Goal: Communication & Community: Answer question/provide support

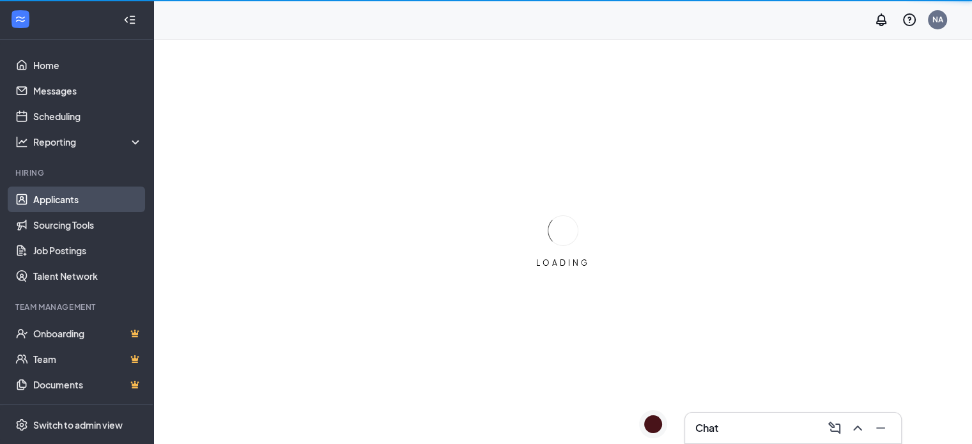
click at [88, 196] on link "Applicants" at bounding box center [87, 200] width 109 height 26
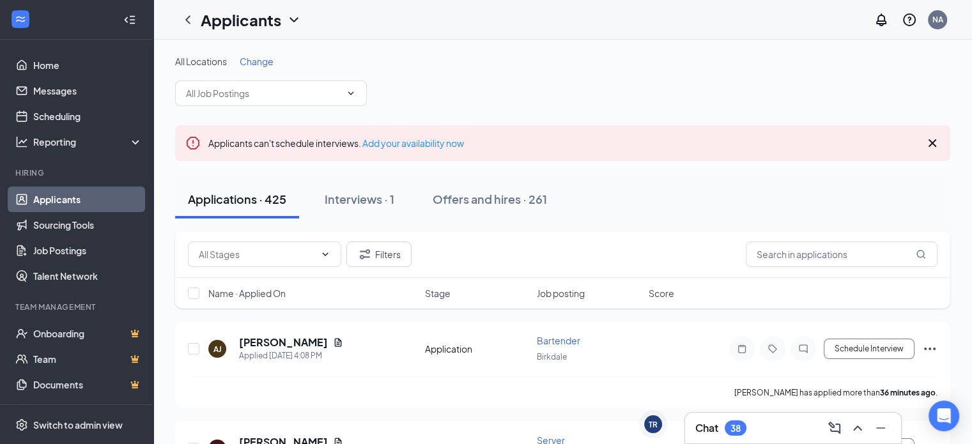
click at [263, 61] on span "Change" at bounding box center [257, 62] width 34 height 12
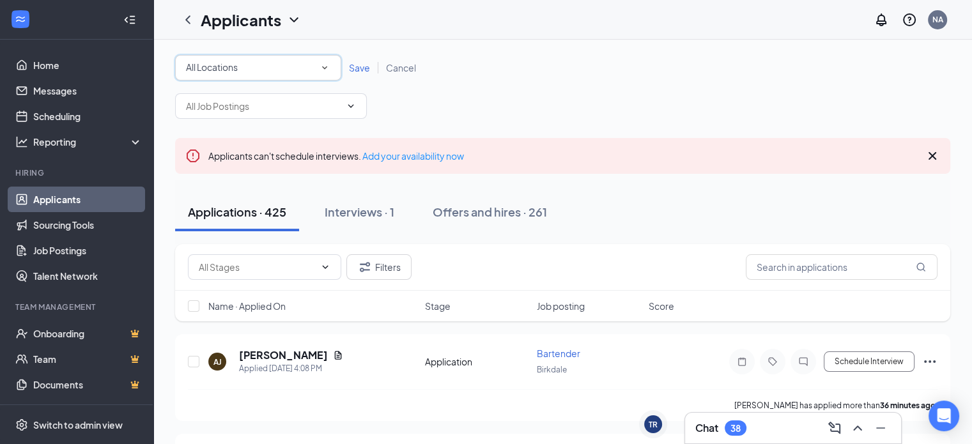
click at [263, 70] on div "All Locations" at bounding box center [258, 67] width 144 height 15
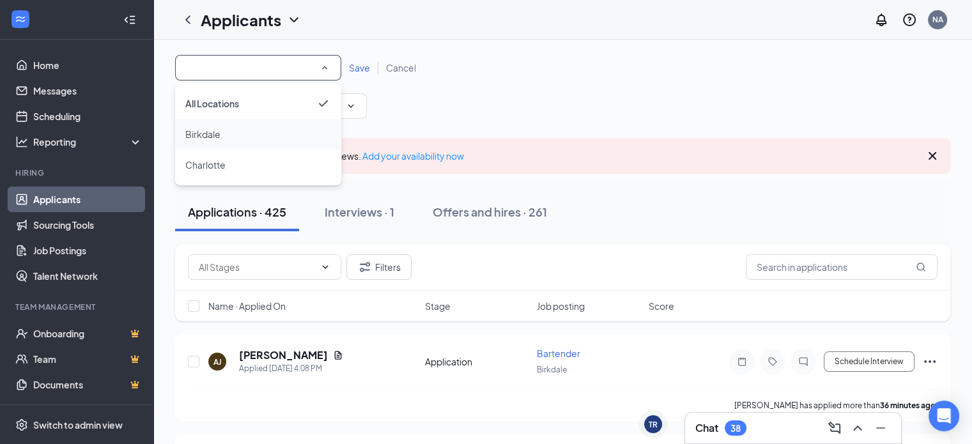
click at [258, 132] on div "Birkdale" at bounding box center [258, 134] width 146 height 15
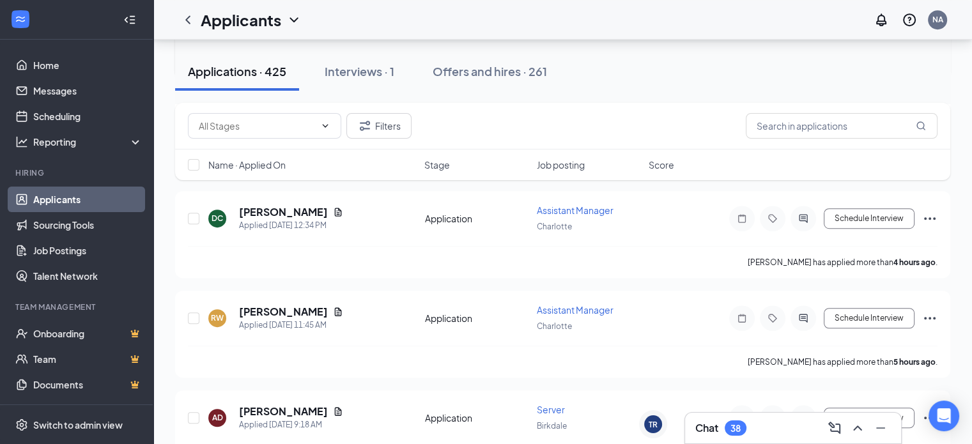
scroll to position [575, 0]
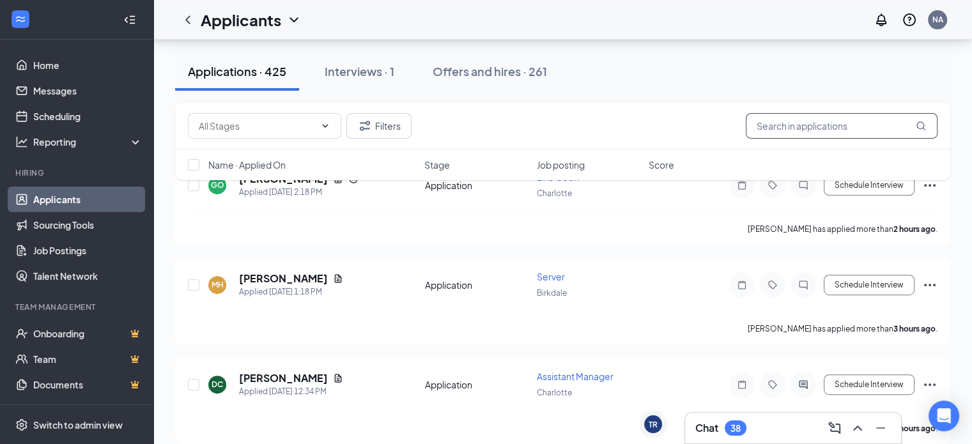
click at [773, 133] on input "text" at bounding box center [842, 126] width 192 height 26
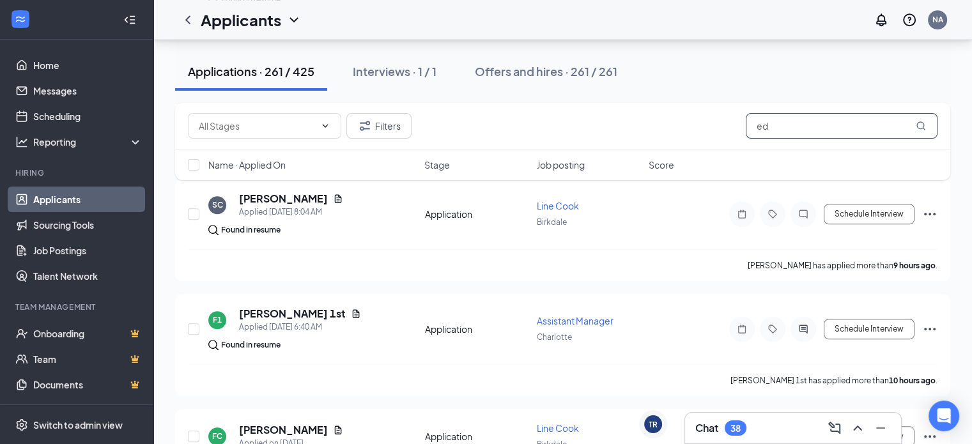
scroll to position [577, 0]
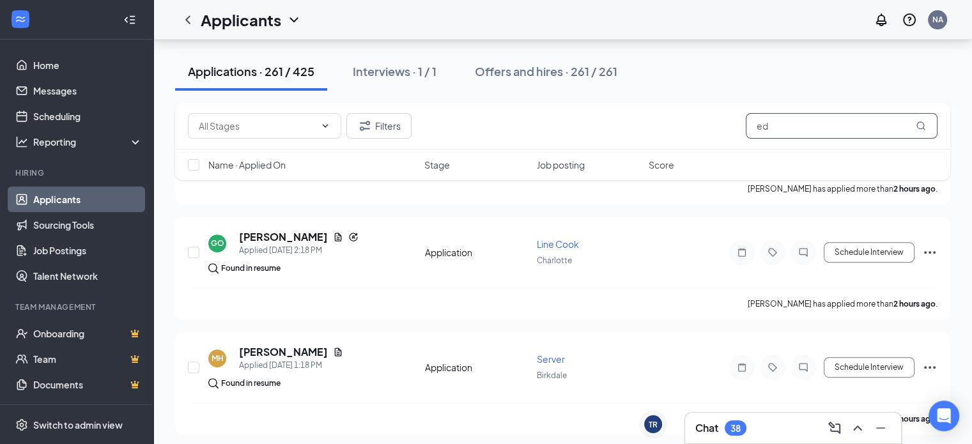
type input "e"
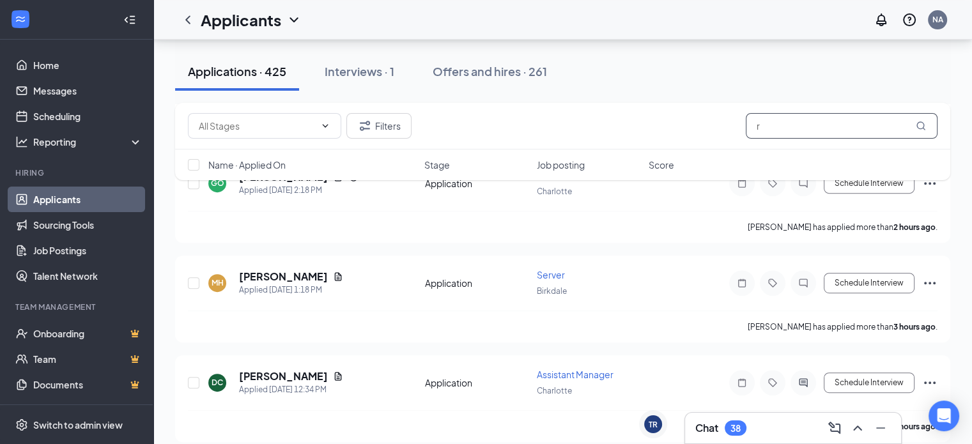
scroll to position [536, 0]
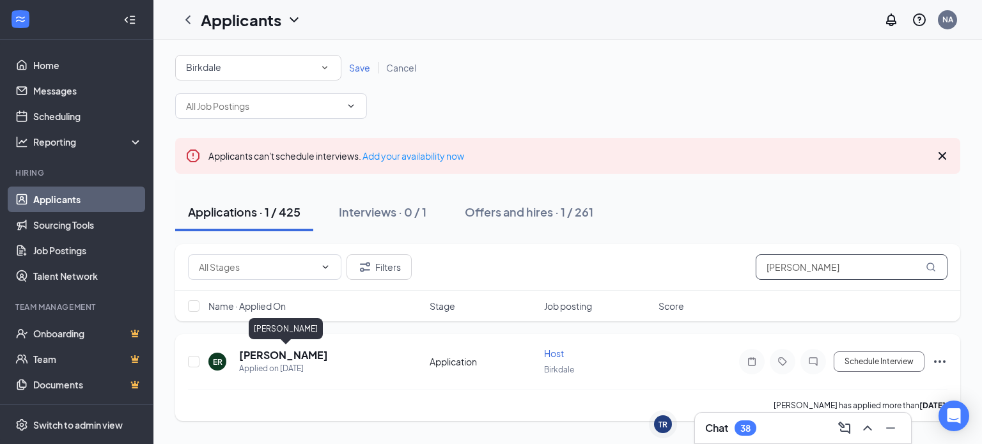
type input "[PERSON_NAME]"
click at [305, 352] on h5 "[PERSON_NAME]" at bounding box center [283, 355] width 89 height 14
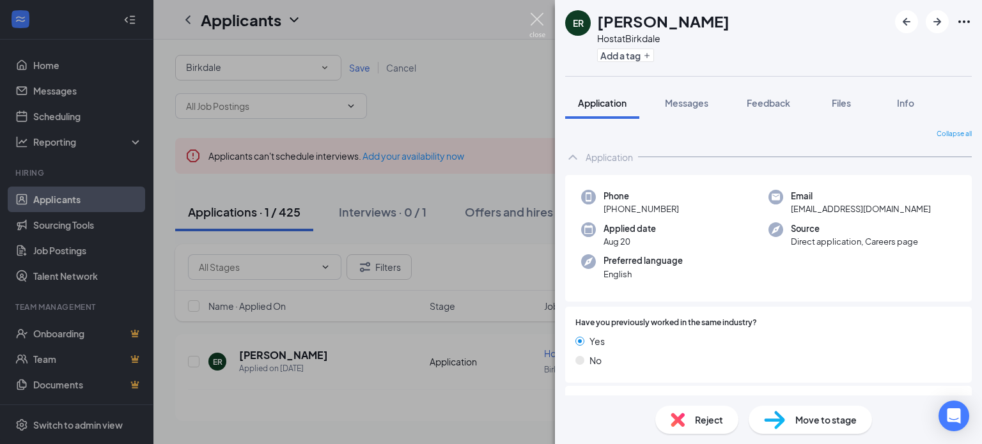
click at [533, 26] on img at bounding box center [537, 25] width 16 height 25
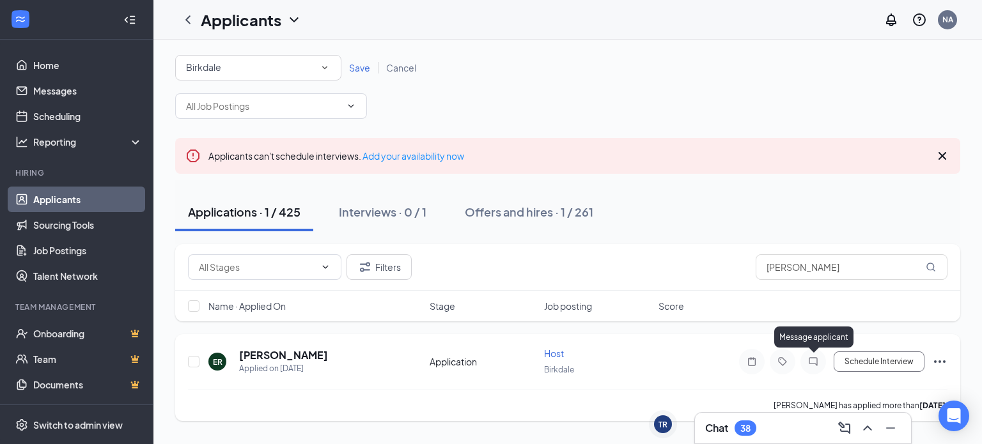
click at [816, 360] on icon "ChatInactive" at bounding box center [812, 362] width 15 height 10
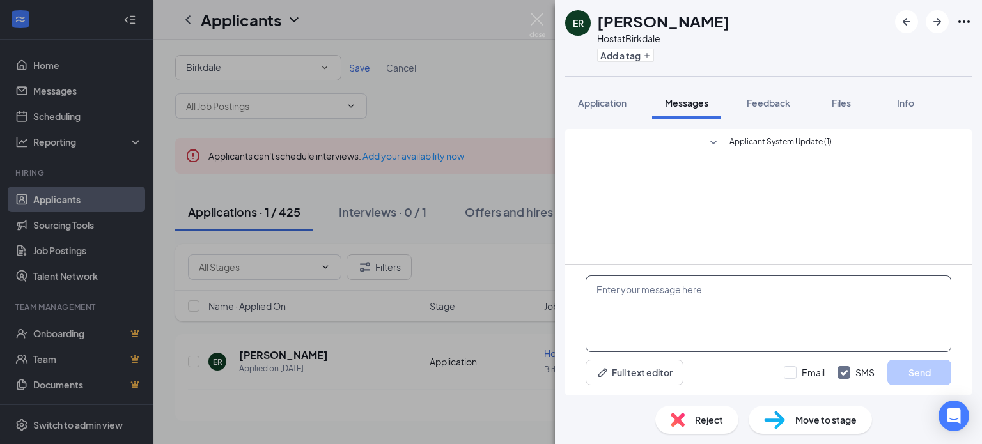
click at [698, 296] on textarea at bounding box center [768, 313] width 366 height 77
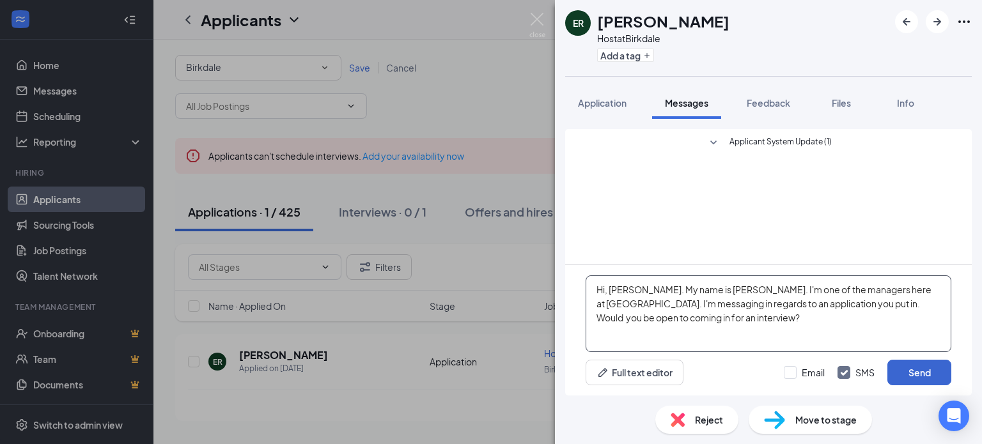
type textarea "Hi, [PERSON_NAME]. My name is [PERSON_NAME]. I'm one of the managers here at [G…"
click at [922, 371] on button "Send" at bounding box center [919, 373] width 64 height 26
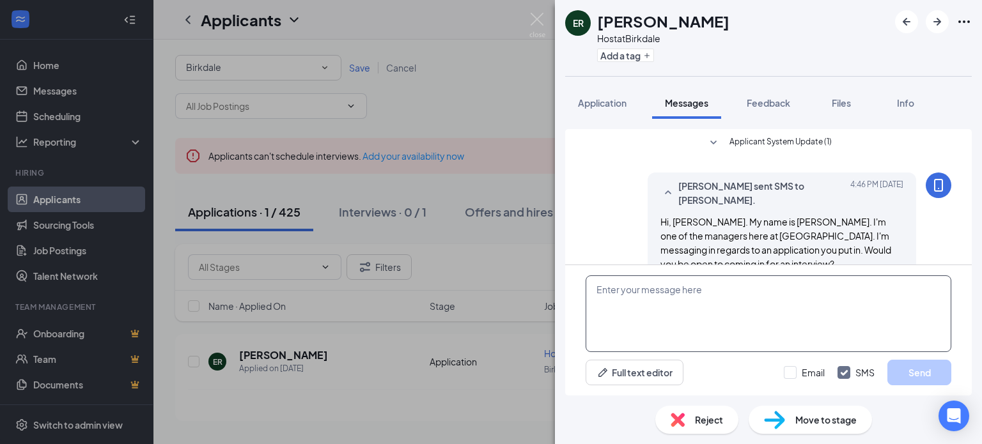
scroll to position [25, 0]
